Goal: Find contact information: Find contact information

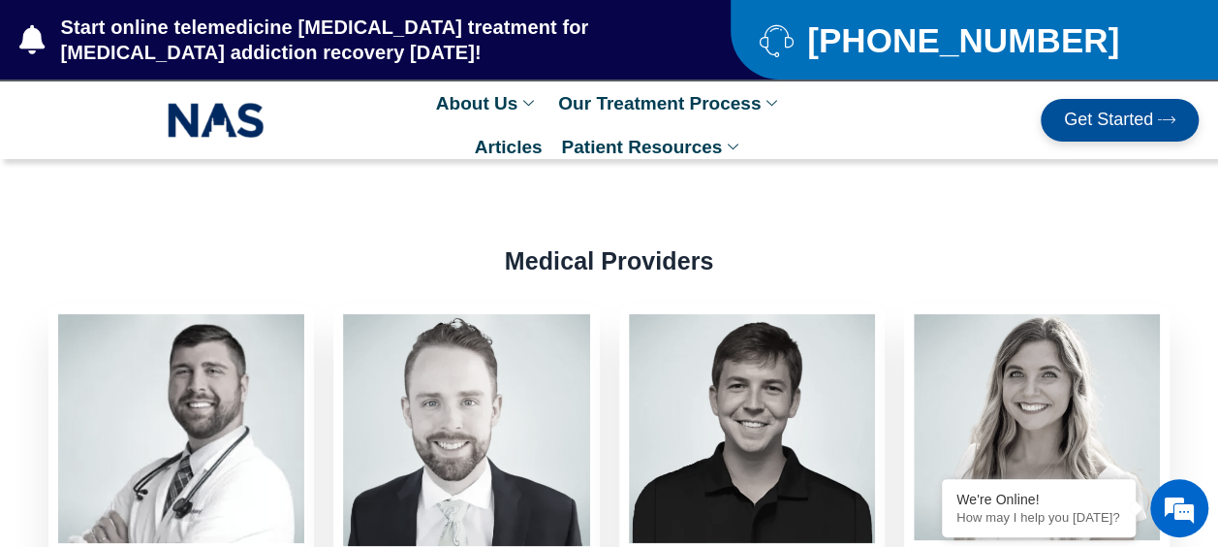
click at [841, 234] on div "Medical Providers" at bounding box center [609, 246] width 1199 height 58
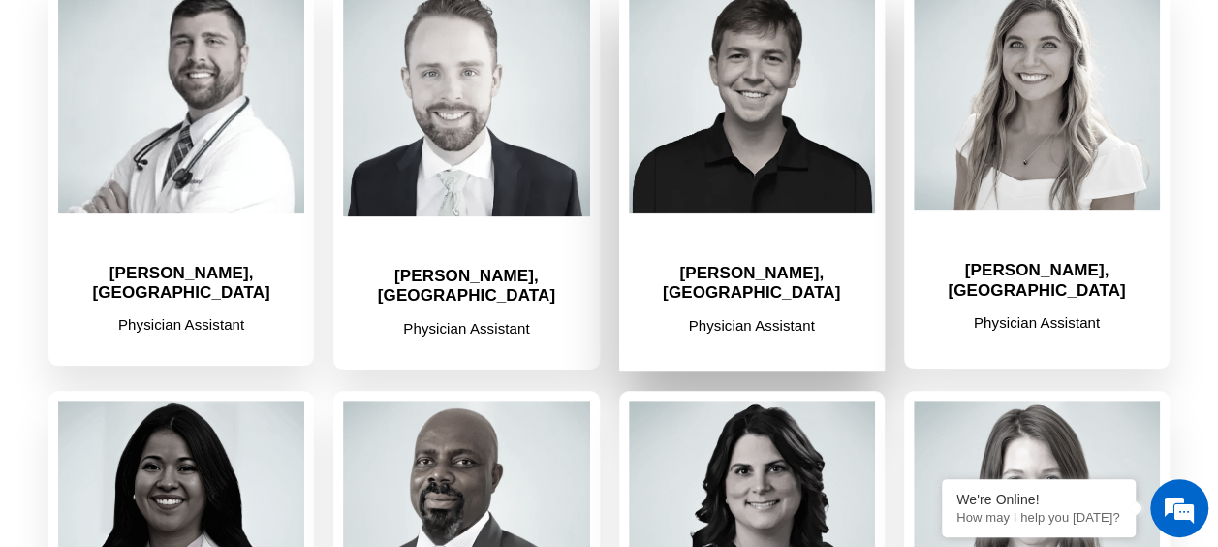
click at [737, 273] on h2 "[PERSON_NAME], [GEOGRAPHIC_DATA]" at bounding box center [752, 284] width 246 height 40
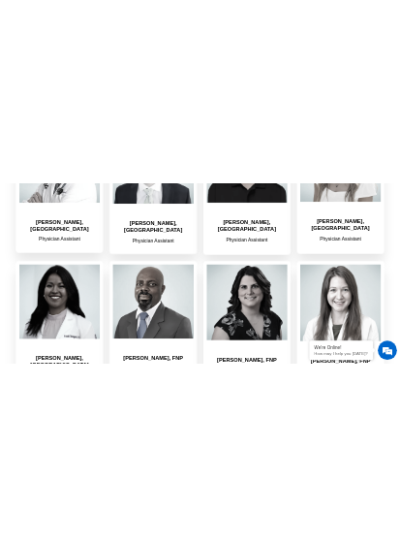
scroll to position [0, 0]
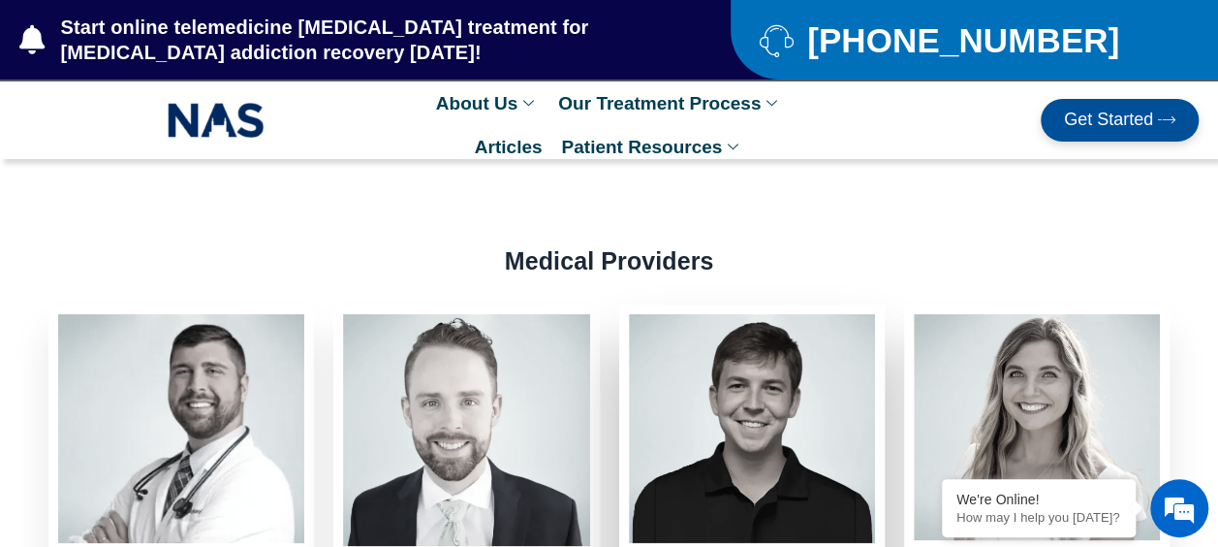
click at [804, 463] on img at bounding box center [752, 428] width 246 height 229
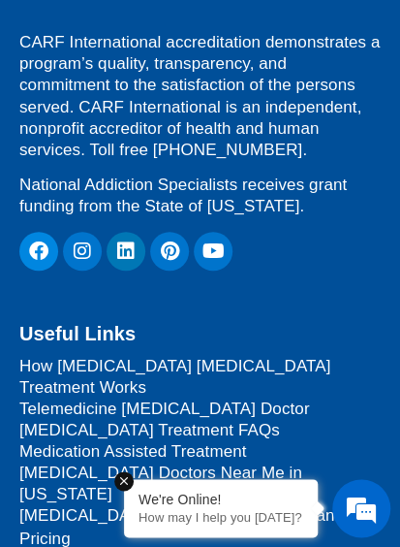
scroll to position [13456, 0]
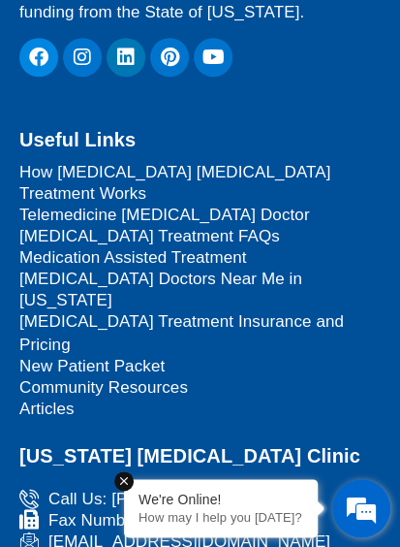
click at [119, 485] on em at bounding box center [123, 480] width 19 height 19
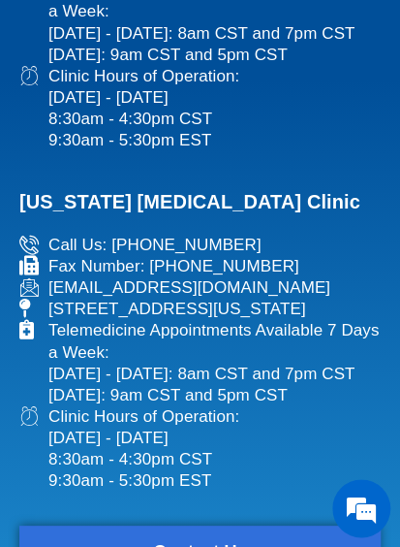
scroll to position [13952, 0]
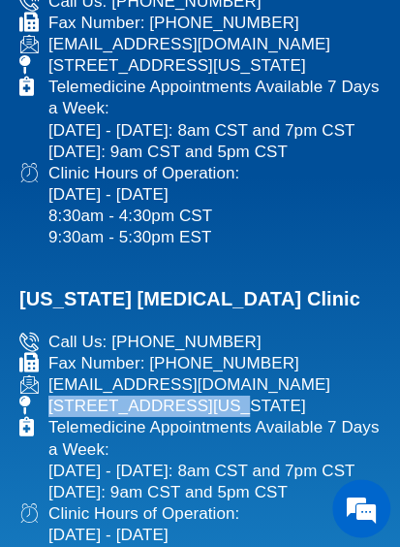
drag, startPoint x: 48, startPoint y: 211, endPoint x: 203, endPoint y: 210, distance: 155.0
click at [203, 395] on span "[STREET_ADDRESS][US_STATE]" at bounding box center [175, 405] width 263 height 21
copy span "[STREET_ADDRESS]"
drag, startPoint x: 214, startPoint y: 207, endPoint x: 331, endPoint y: 207, distance: 117.2
click at [306, 395] on span "[STREET_ADDRESS][US_STATE]" at bounding box center [175, 405] width 263 height 21
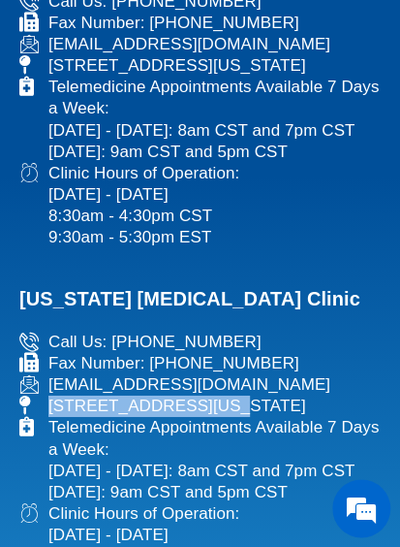
copy span "Suite #300 - 161"
drag, startPoint x: 51, startPoint y: 230, endPoint x: 154, endPoint y: 223, distance: 102.9
click at [154, 395] on span "[STREET_ADDRESS][US_STATE]" at bounding box center [175, 405] width 263 height 21
copy span "[US_STATE][GEOGRAPHIC_DATA]"
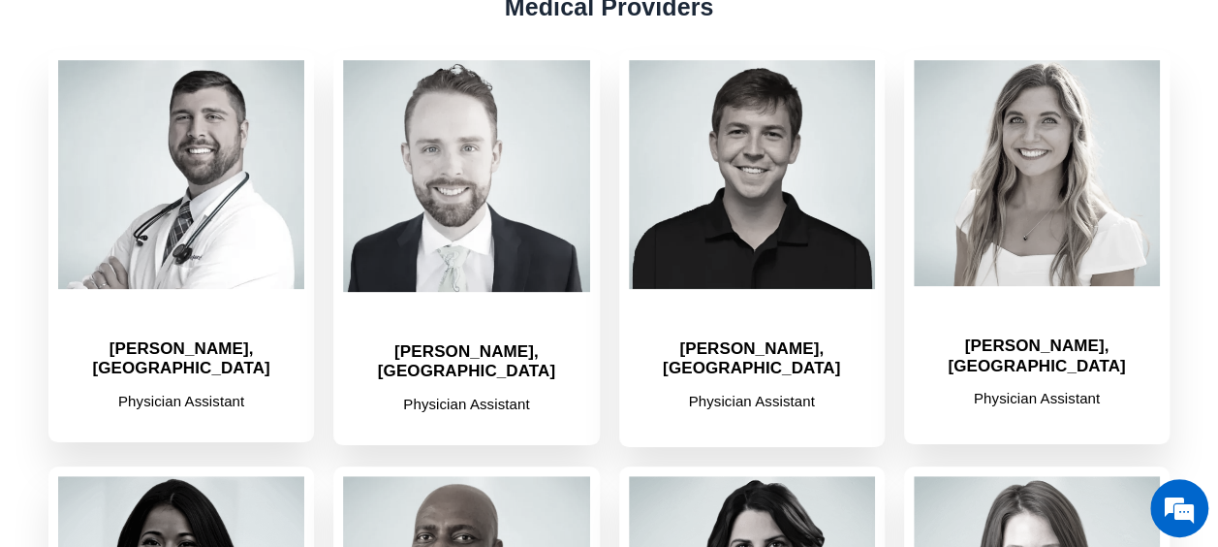
scroll to position [0, 0]
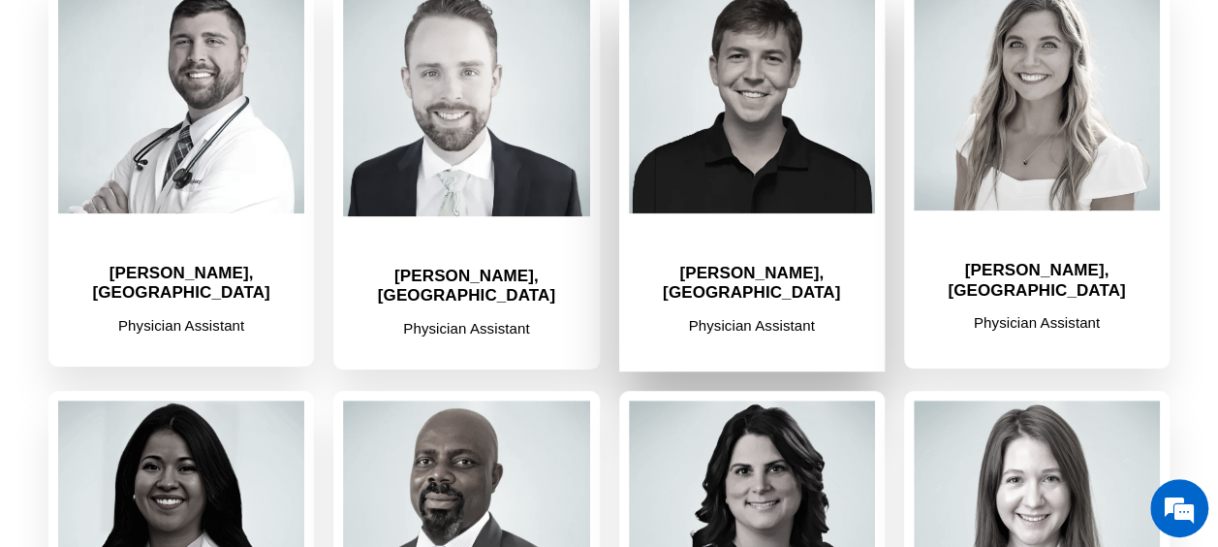
scroll to position [1139, 0]
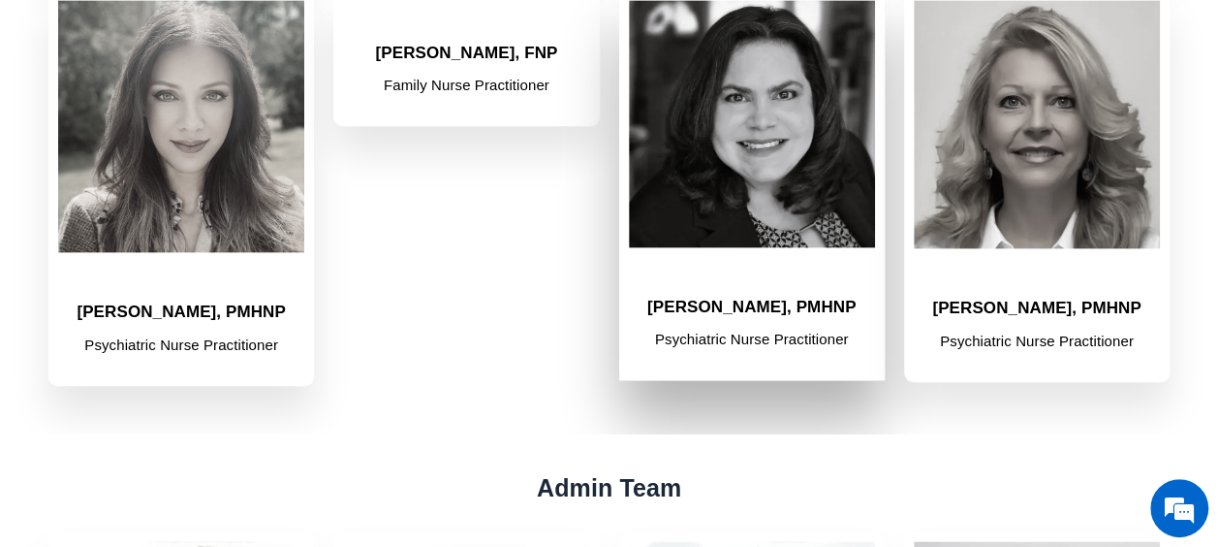
click at [742, 297] on h2 "[PERSON_NAME], PMHNP" at bounding box center [752, 306] width 246 height 19
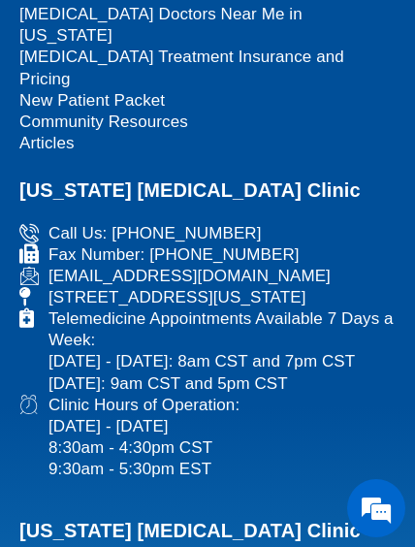
scroll to position [14120, 0]
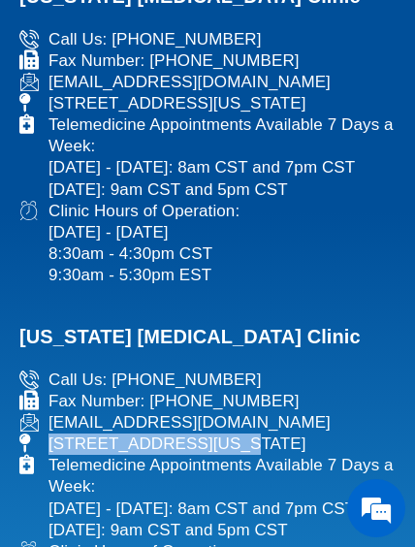
drag, startPoint x: 52, startPoint y: 368, endPoint x: 209, endPoint y: 378, distance: 157.3
click at [209, 433] on span "[STREET_ADDRESS][US_STATE]" at bounding box center [175, 443] width 263 height 21
copy span "[STREET_ADDRESS]"
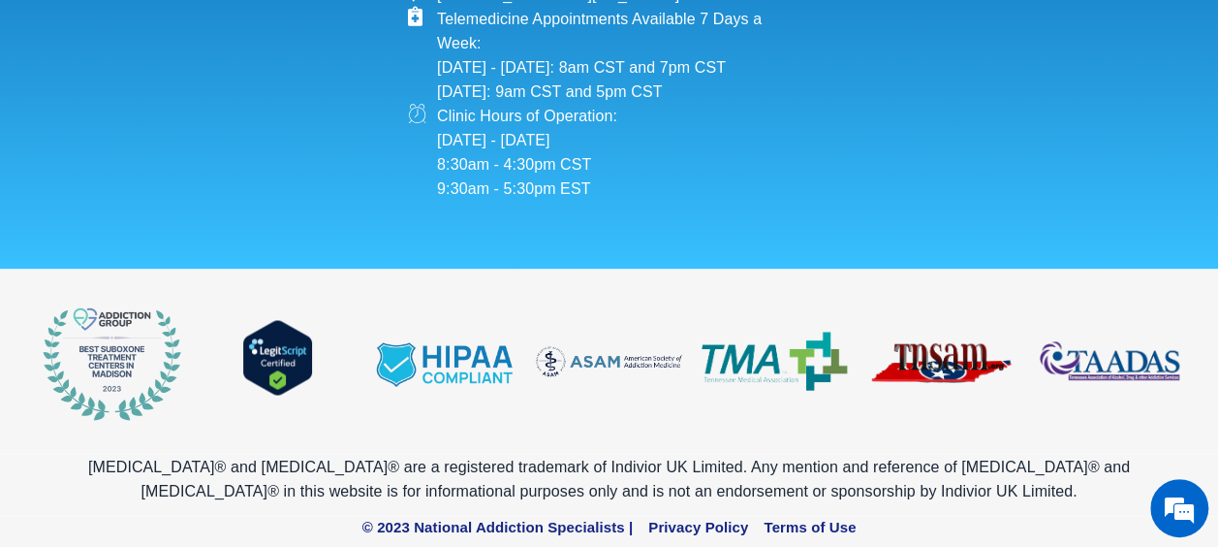
scroll to position [727, 0]
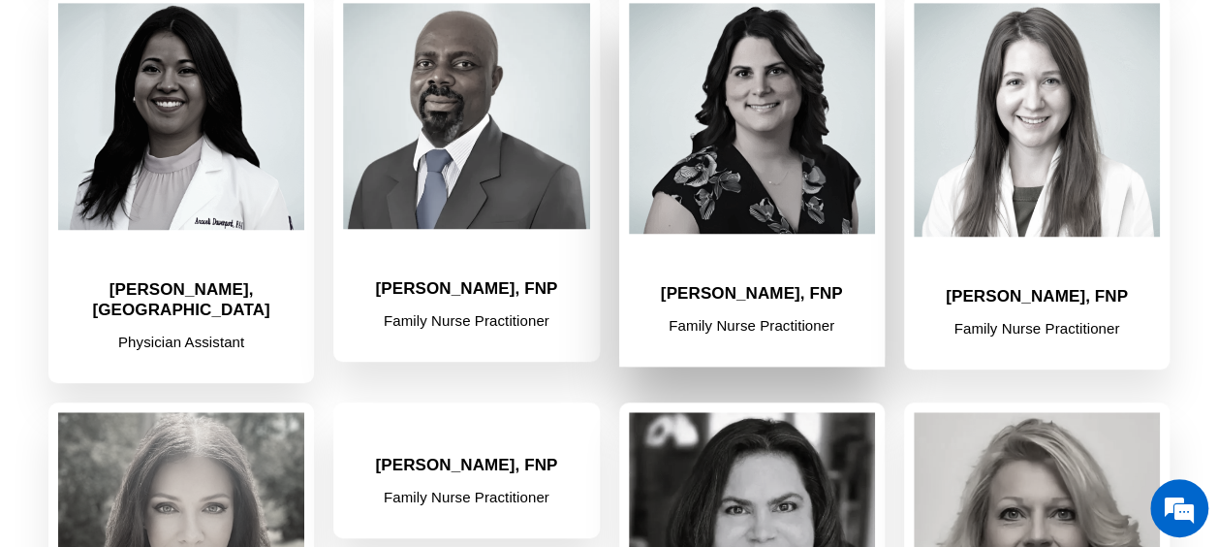
click at [722, 284] on h2 "[PERSON_NAME], FNP" at bounding box center [752, 293] width 246 height 19
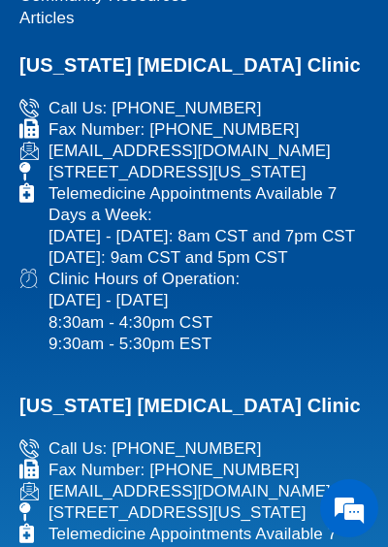
scroll to position [13703, 0]
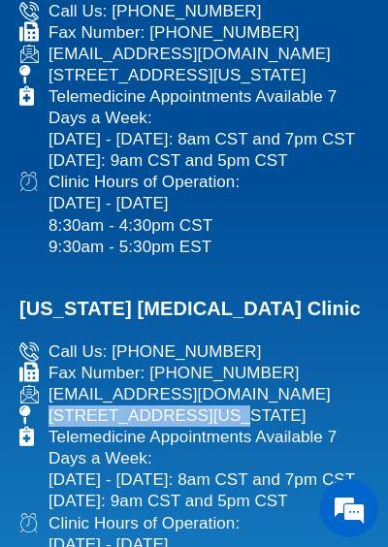
drag, startPoint x: 49, startPoint y: 225, endPoint x: 205, endPoint y: 224, distance: 156.0
click at [205, 405] on span "[STREET_ADDRESS][US_STATE]" at bounding box center [175, 415] width 263 height 21
copy span "[STREET_ADDRESS]"
drag, startPoint x: 212, startPoint y: 225, endPoint x: 332, endPoint y: 221, distance: 120.2
click at [306, 405] on span "[STREET_ADDRESS][US_STATE]" at bounding box center [175, 415] width 263 height 21
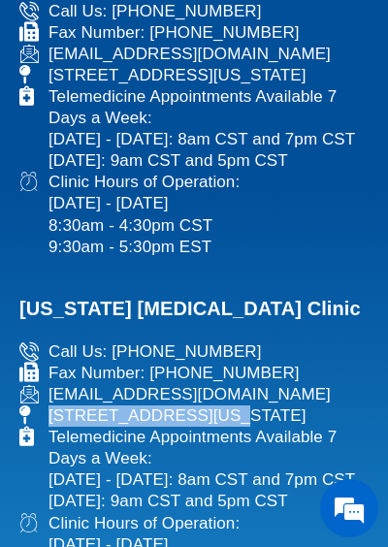
copy span "Suite #300 - 161"
drag, startPoint x: 49, startPoint y: 250, endPoint x: 156, endPoint y: 243, distance: 106.8
click at [156, 405] on span "[STREET_ADDRESS][US_STATE]" at bounding box center [175, 415] width 263 height 21
copy span "[US_STATE][GEOGRAPHIC_DATA]"
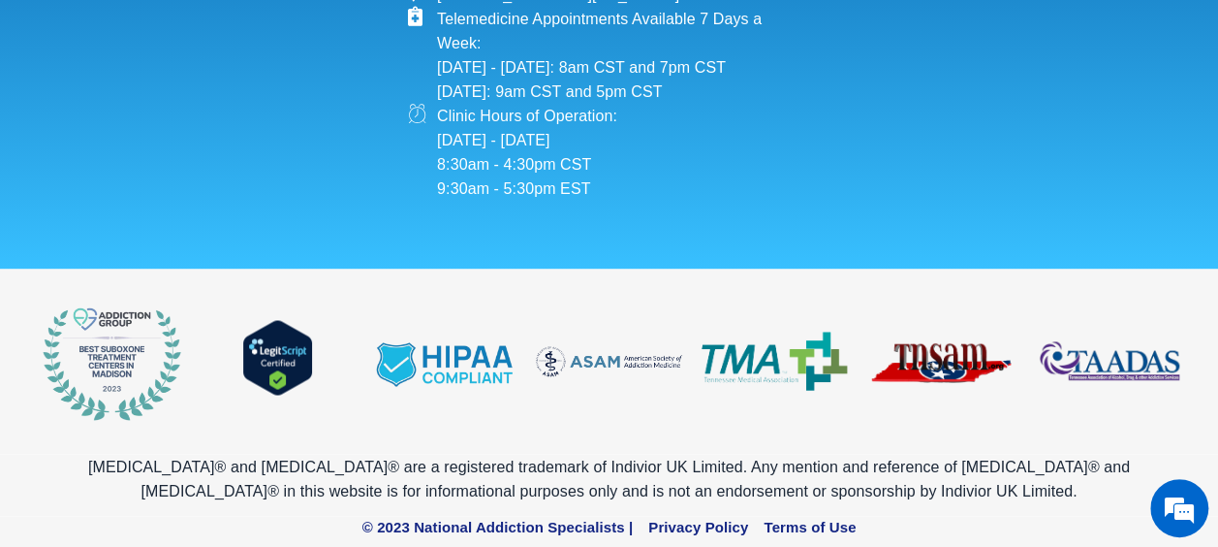
scroll to position [722, 0]
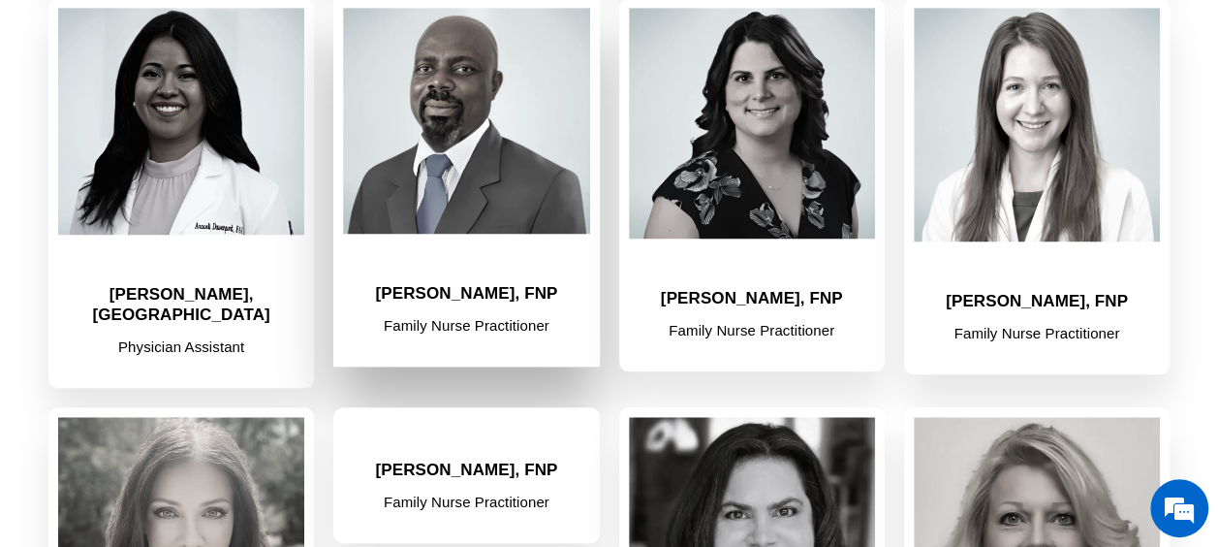
click at [512, 284] on h2 "[PERSON_NAME], FNP" at bounding box center [466, 293] width 246 height 19
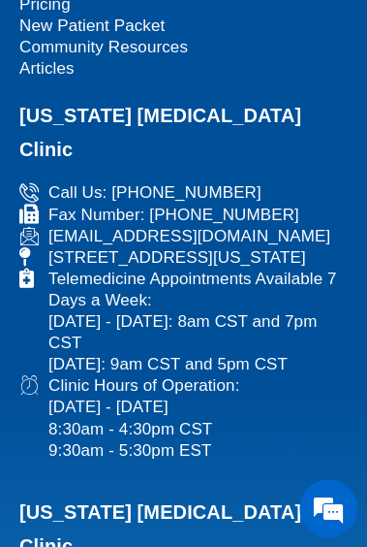
scroll to position [13275, 0]
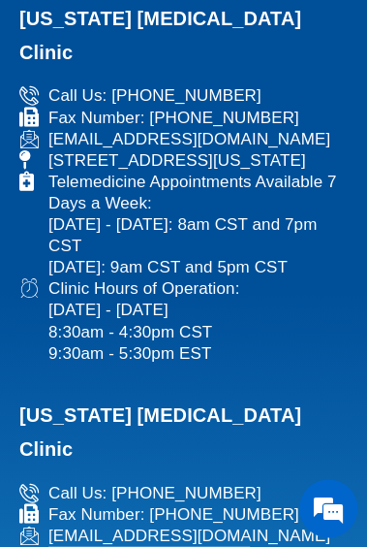
drag, startPoint x: 48, startPoint y: 277, endPoint x: 205, endPoint y: 275, distance: 157.0
click at [205, 546] on span "[STREET_ADDRESS][US_STATE]" at bounding box center [175, 556] width 263 height 21
copy span "[STREET_ADDRESS]"
drag, startPoint x: 215, startPoint y: 277, endPoint x: 331, endPoint y: 280, distance: 116.3
click at [306, 546] on span "[STREET_ADDRESS][US_STATE]" at bounding box center [175, 556] width 263 height 21
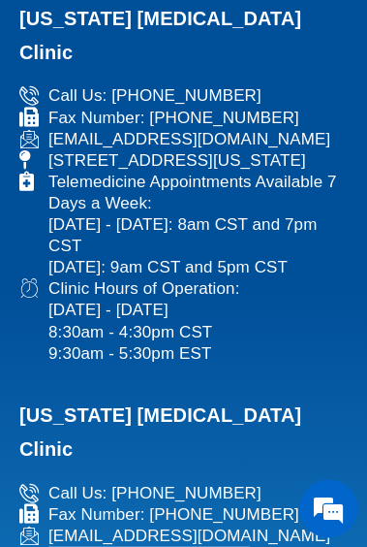
copy span "Suite #300 - 161"
drag, startPoint x: 52, startPoint y: 300, endPoint x: 155, endPoint y: 303, distance: 102.8
click at [155, 546] on span "[STREET_ADDRESS][US_STATE]" at bounding box center [175, 556] width 263 height 21
copy span "[US_STATE][GEOGRAPHIC_DATA]"
drag, startPoint x: 238, startPoint y: 299, endPoint x: 192, endPoint y: 296, distance: 46.7
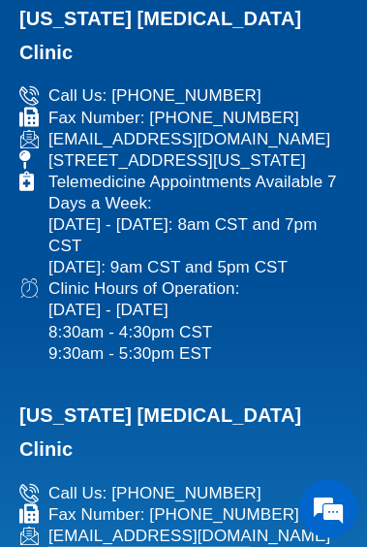
click at [192, 546] on span "[STREET_ADDRESS][US_STATE]" at bounding box center [175, 556] width 263 height 21
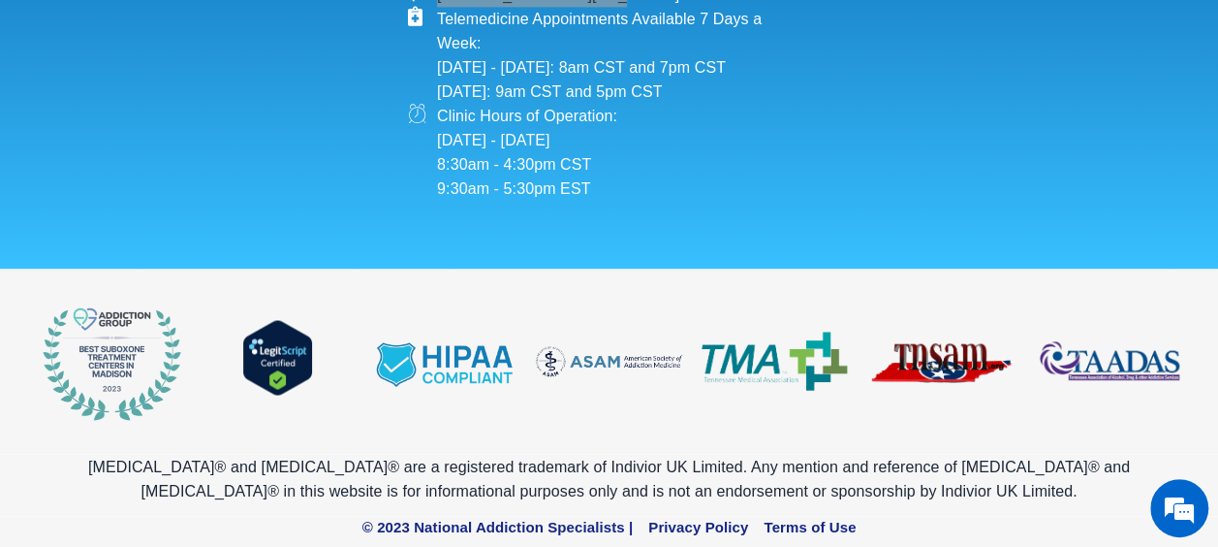
scroll to position [4808, 0]
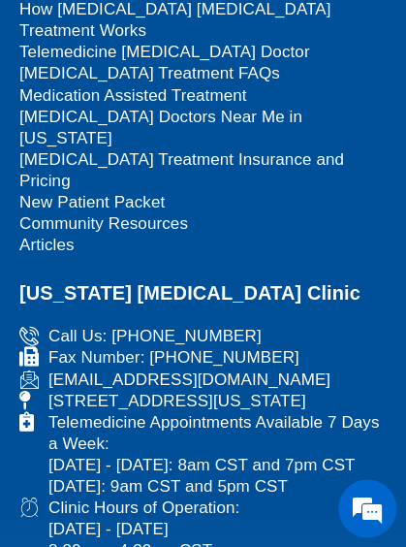
scroll to position [13919, 0]
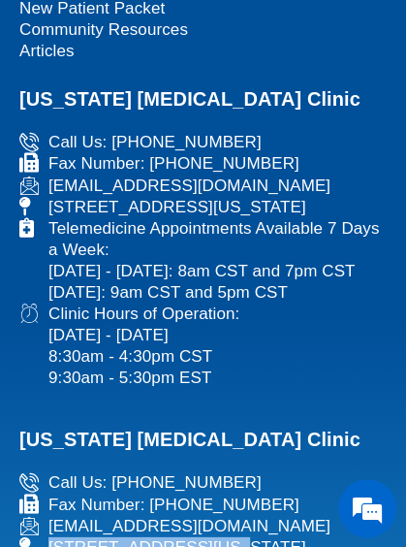
drag, startPoint x: 48, startPoint y: 372, endPoint x: 203, endPoint y: 368, distance: 155.1
click at [203, 536] on span "[STREET_ADDRESS][US_STATE]" at bounding box center [175, 546] width 263 height 21
drag, startPoint x: 215, startPoint y: 368, endPoint x: 333, endPoint y: 373, distance: 118.3
click at [306, 536] on span "[STREET_ADDRESS][US_STATE]" at bounding box center [175, 546] width 263 height 21
drag, startPoint x: 46, startPoint y: 393, endPoint x: 155, endPoint y: 387, distance: 109.7
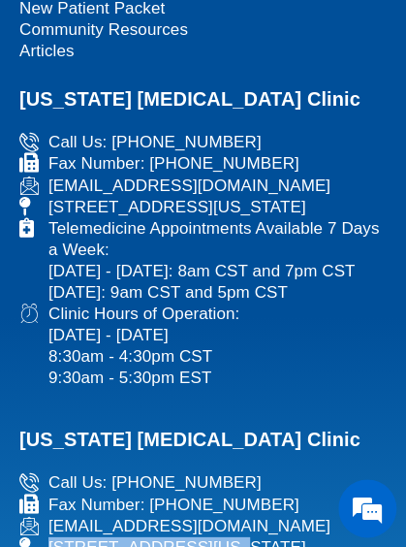
click at [155, 536] on span "[STREET_ADDRESS][US_STATE]" at bounding box center [175, 546] width 263 height 21
drag, startPoint x: 234, startPoint y: 391, endPoint x: 192, endPoint y: 391, distance: 42.6
click at [192, 536] on span "[STREET_ADDRESS][US_STATE]" at bounding box center [175, 546] width 263 height 21
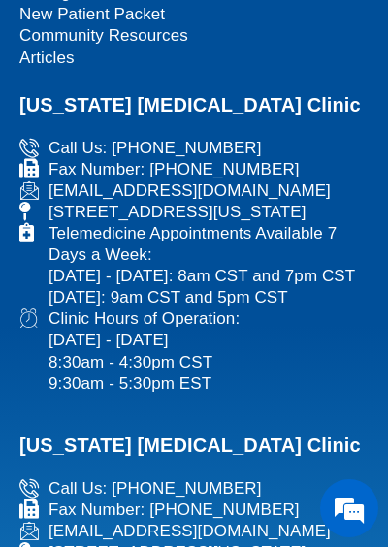
scroll to position [13663, 0]
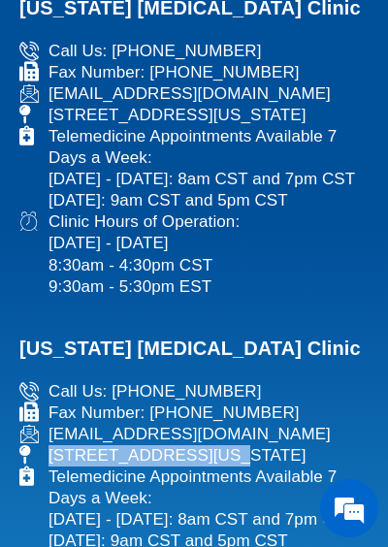
drag, startPoint x: 50, startPoint y: 271, endPoint x: 204, endPoint y: 266, distance: 154.1
click at [204, 445] on span "[STREET_ADDRESS][US_STATE]" at bounding box center [175, 455] width 263 height 21
drag, startPoint x: 214, startPoint y: 267, endPoint x: 332, endPoint y: 262, distance: 118.4
click at [306, 445] on span "[STREET_ADDRESS][US_STATE]" at bounding box center [175, 455] width 263 height 21
drag, startPoint x: 47, startPoint y: 286, endPoint x: 153, endPoint y: 291, distance: 105.7
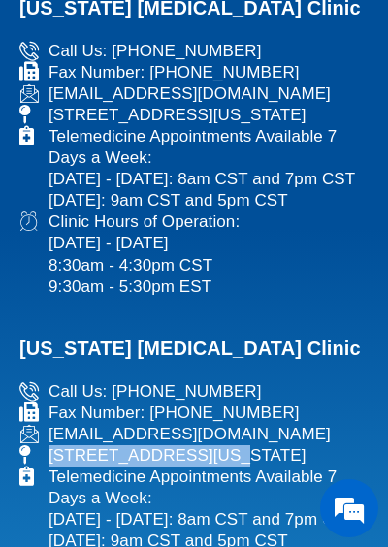
click at [153, 445] on span "[STREET_ADDRESS][US_STATE]" at bounding box center [175, 455] width 263 height 21
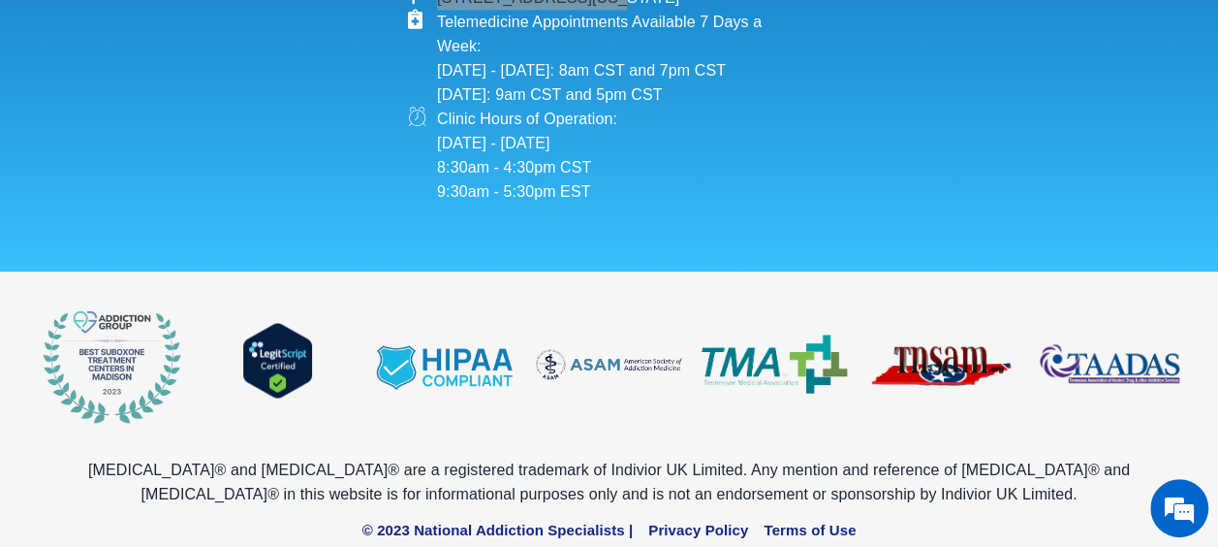
scroll to position [5099, 0]
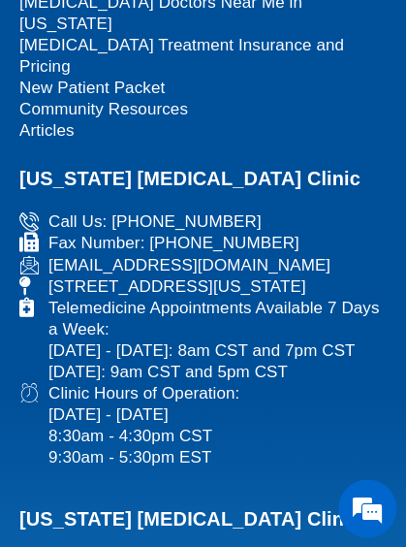
scroll to position [13936, 0]
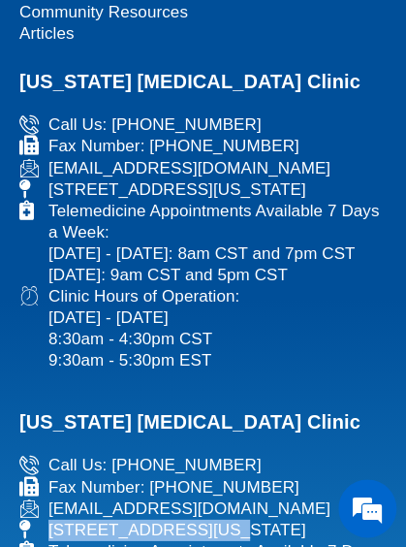
drag, startPoint x: 50, startPoint y: 351, endPoint x: 203, endPoint y: 355, distance: 153.2
click at [203, 518] on span "[STREET_ADDRESS][US_STATE]" at bounding box center [175, 528] width 263 height 21
drag, startPoint x: 214, startPoint y: 353, endPoint x: 330, endPoint y: 347, distance: 116.4
click at [306, 518] on span "[STREET_ADDRESS][US_STATE]" at bounding box center [175, 528] width 263 height 21
drag, startPoint x: 50, startPoint y: 374, endPoint x: 153, endPoint y: 370, distance: 102.8
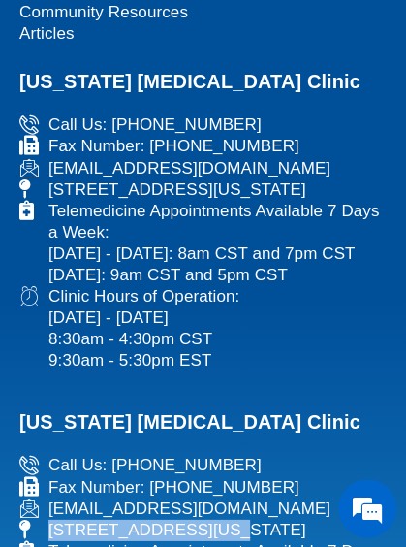
click at [153, 518] on span "[STREET_ADDRESS][US_STATE]" at bounding box center [175, 528] width 263 height 21
